Goal: Transaction & Acquisition: Purchase product/service

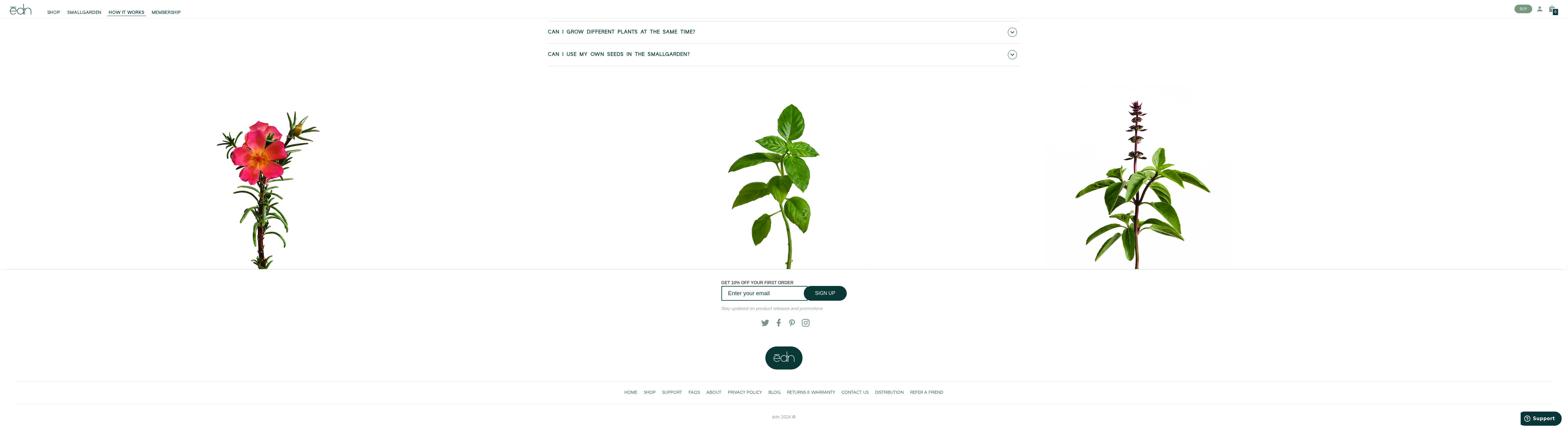
scroll to position [4034, 0]
click at [648, 393] on span "SHOP" at bounding box center [650, 392] width 12 height 6
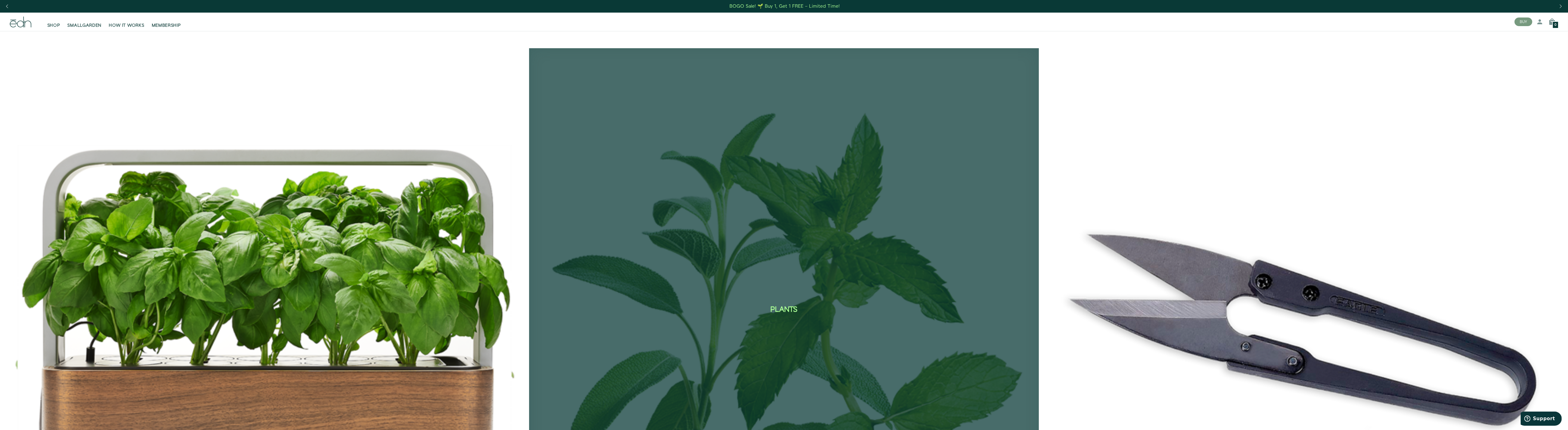
click at [648, 393] on div "Plants SEE THE COLLECTION" at bounding box center [783, 311] width 509 height 525
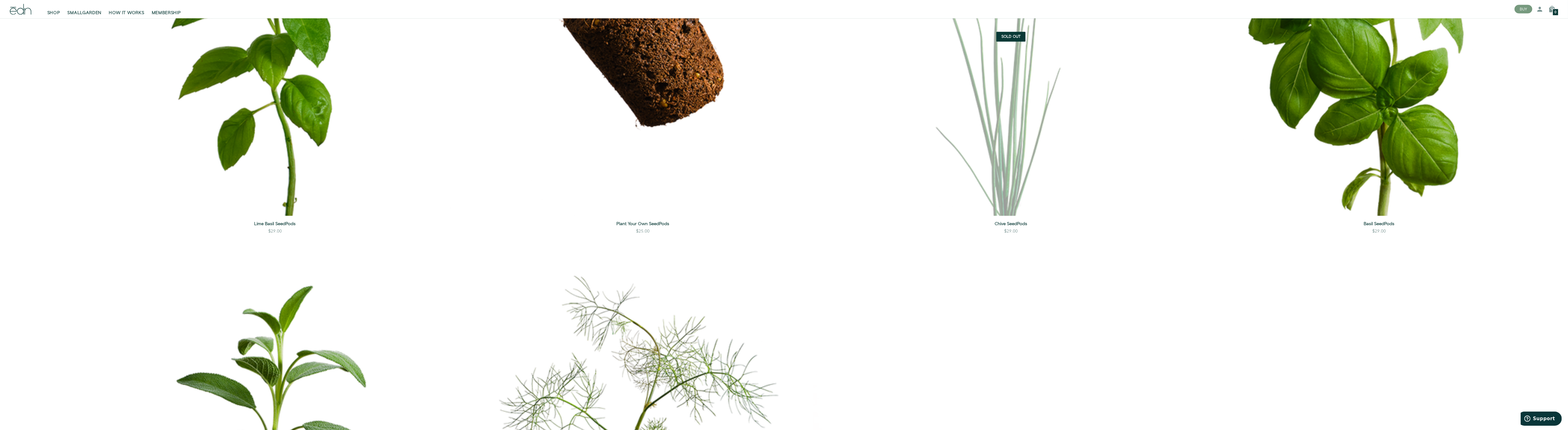
scroll to position [2006, 0]
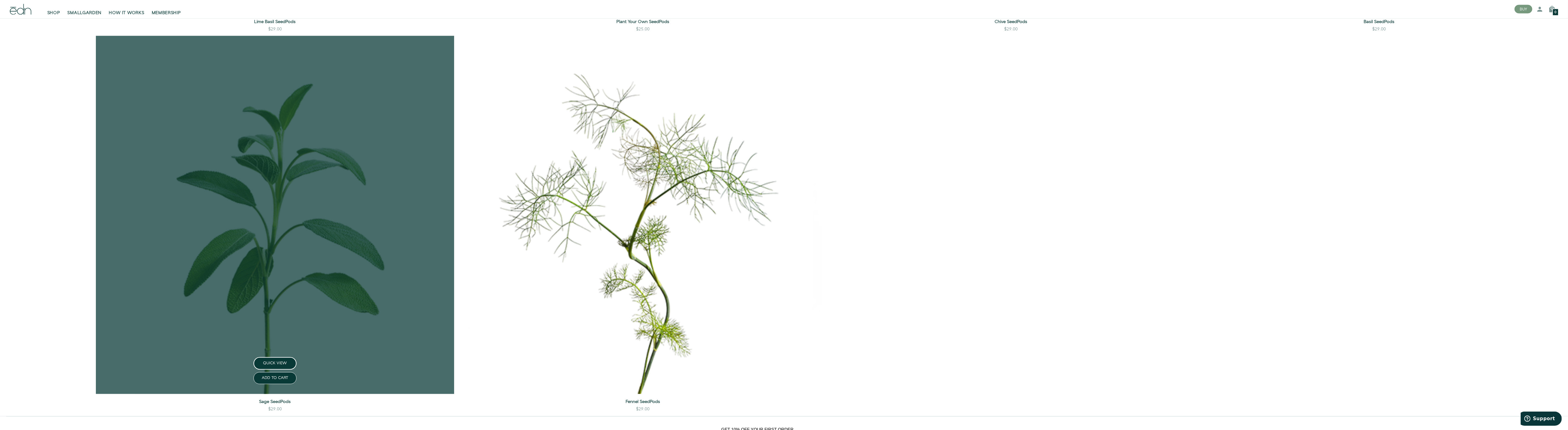
click at [197, 204] on link at bounding box center [275, 215] width 359 height 358
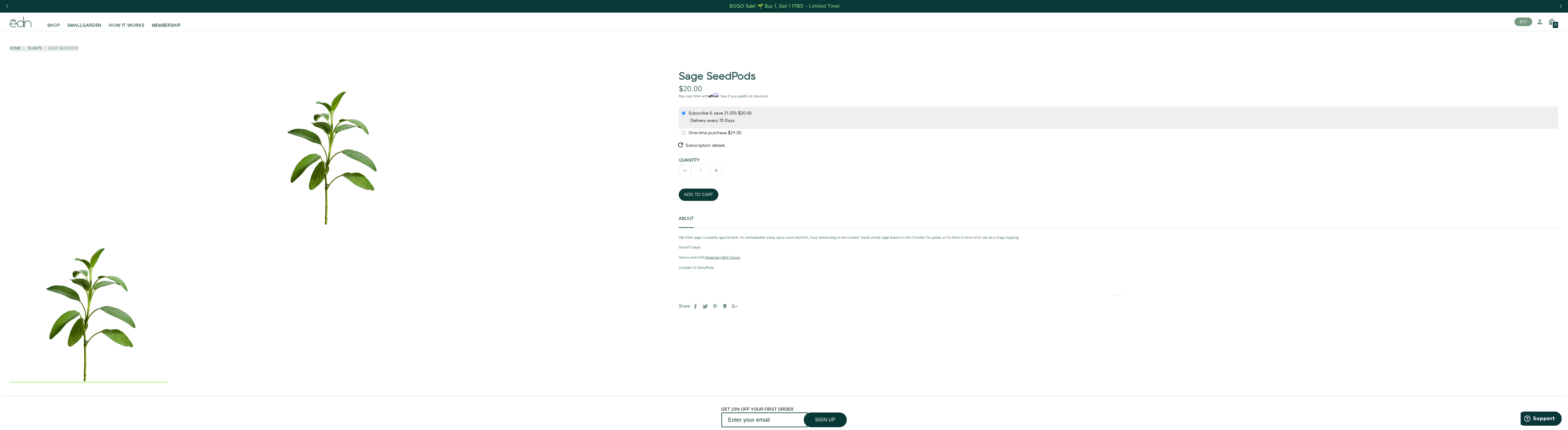
click at [197, 204] on img "1 / 1" at bounding box center [329, 148] width 639 height 153
